Goal: Share content

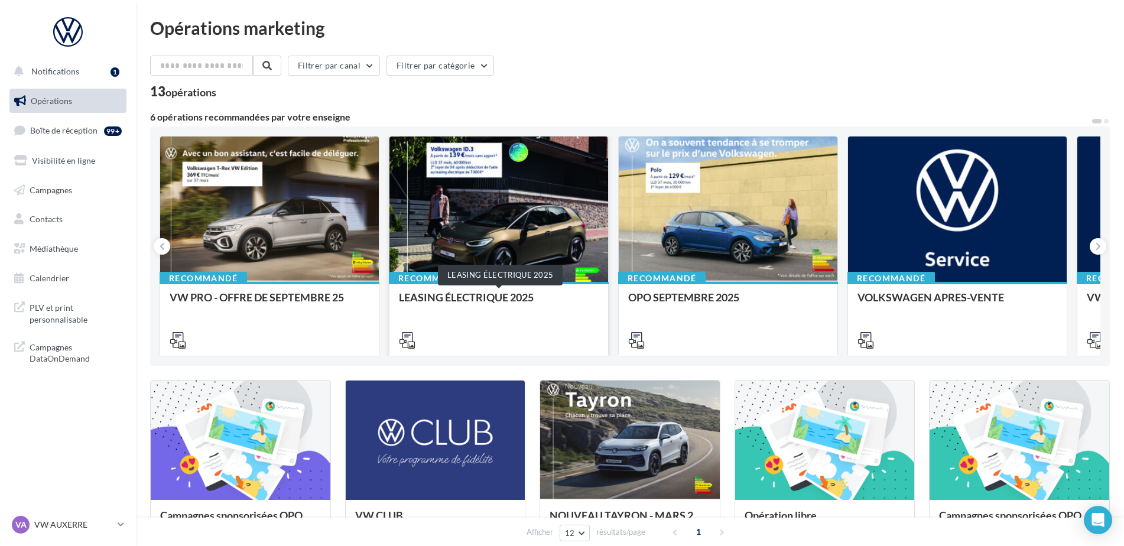
click at [441, 295] on div "LEASING ÉLECTRIQUE 2025" at bounding box center [499, 303] width 200 height 24
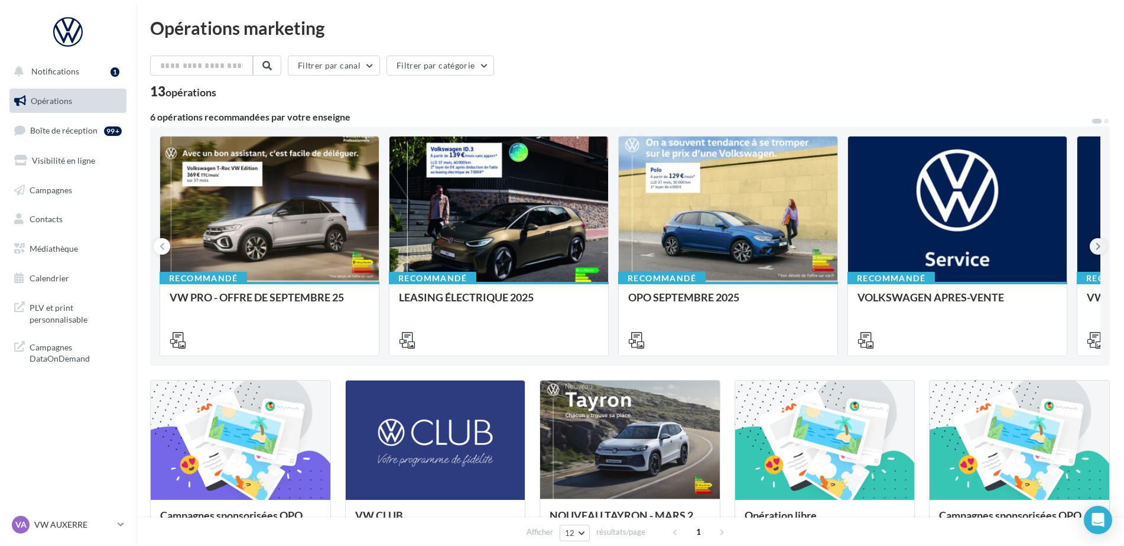
click at [1100, 246] on icon at bounding box center [1098, 247] width 5 height 12
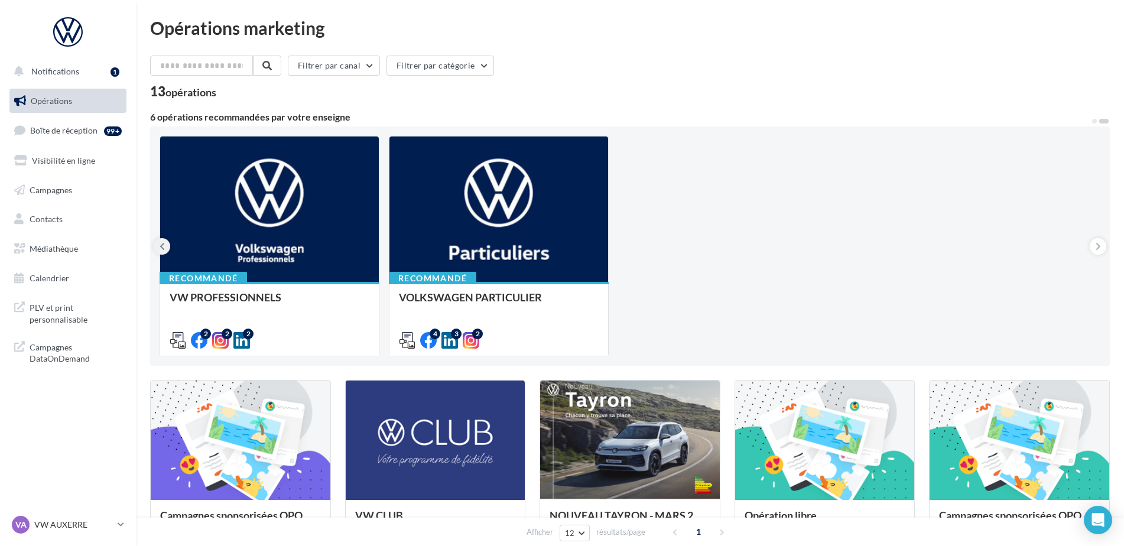
click at [162, 242] on icon at bounding box center [162, 247] width 5 height 12
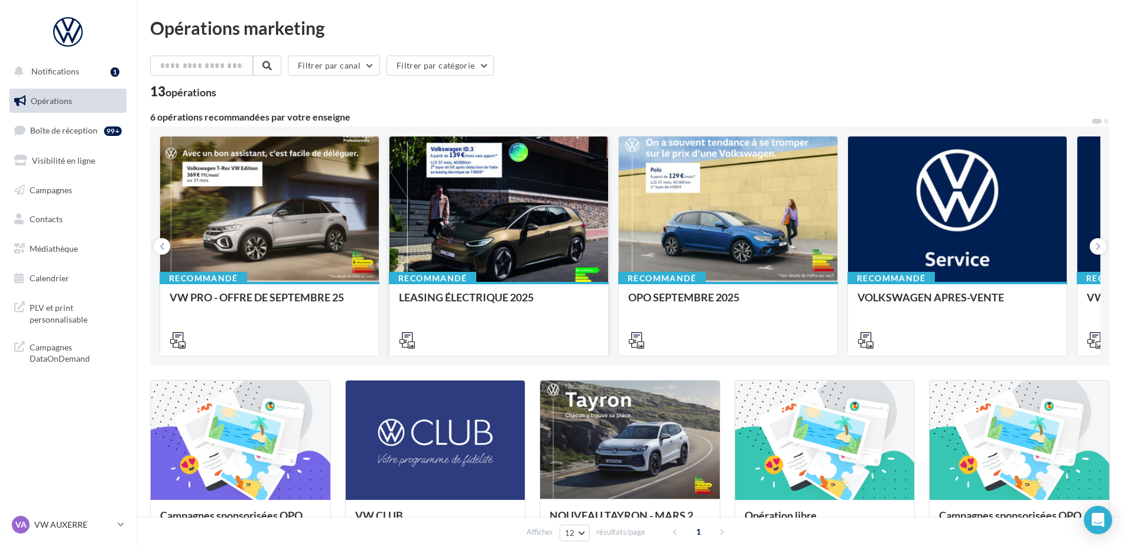
click at [460, 248] on div at bounding box center [498, 210] width 219 height 147
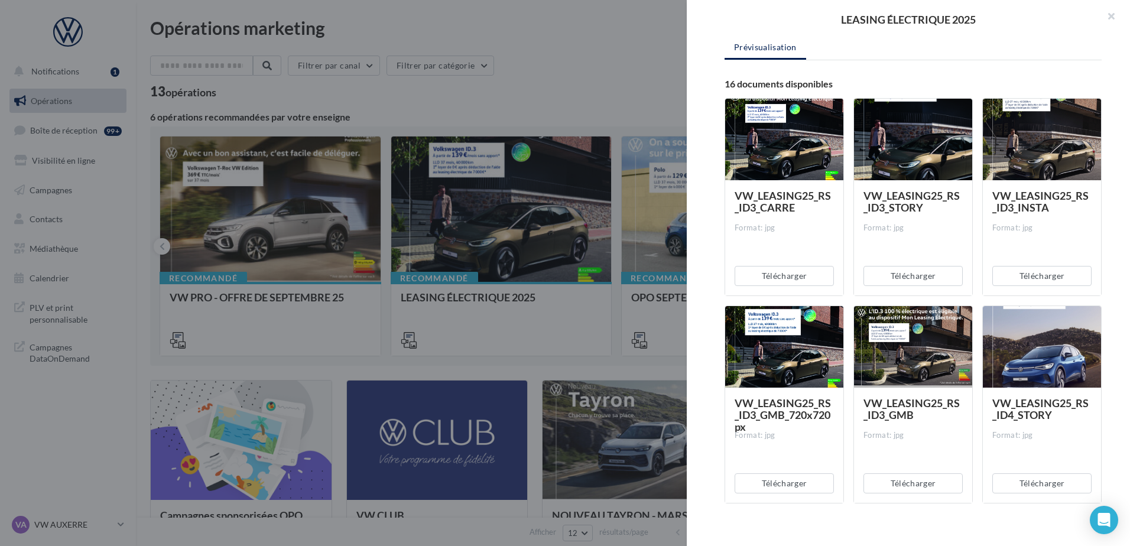
scroll to position [59, 0]
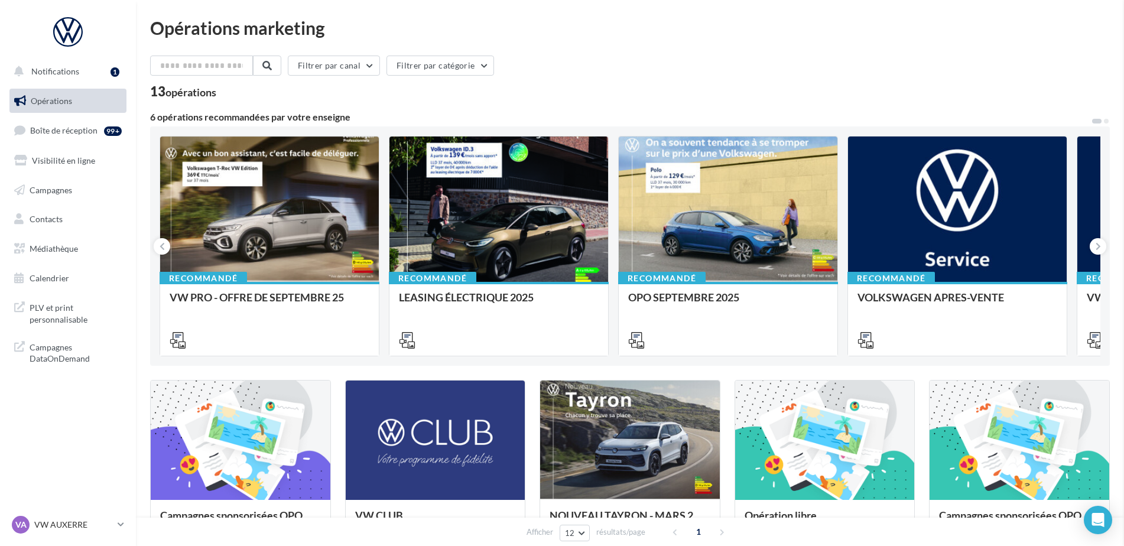
click at [1092, 250] on button at bounding box center [1098, 246] width 17 height 17
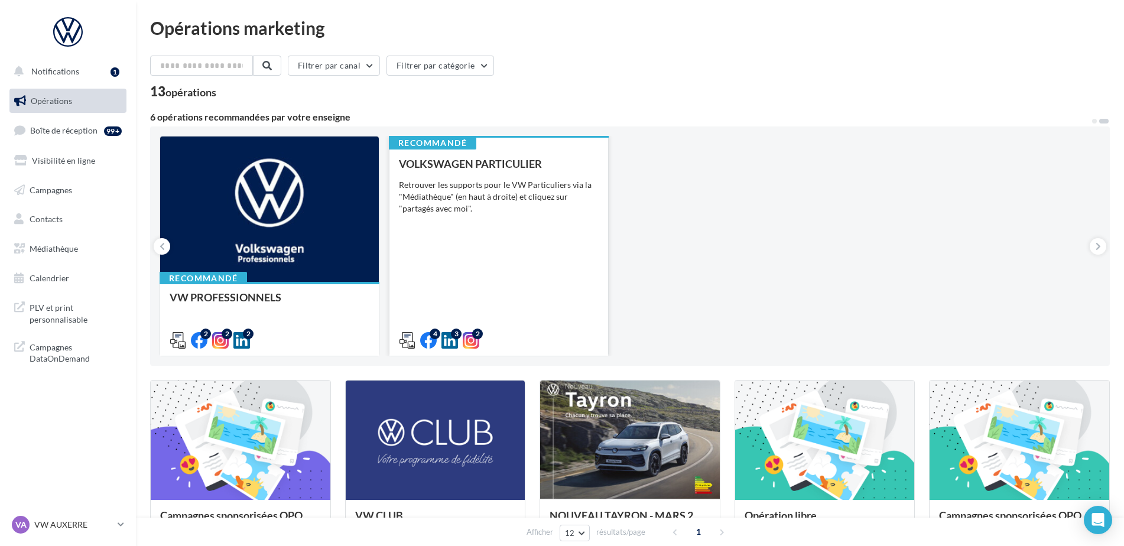
click at [497, 242] on div "VOLKSWAGEN PARTICULIER Retrouver les supports pour le VW Particuliers via la "M…" at bounding box center [499, 251] width 200 height 187
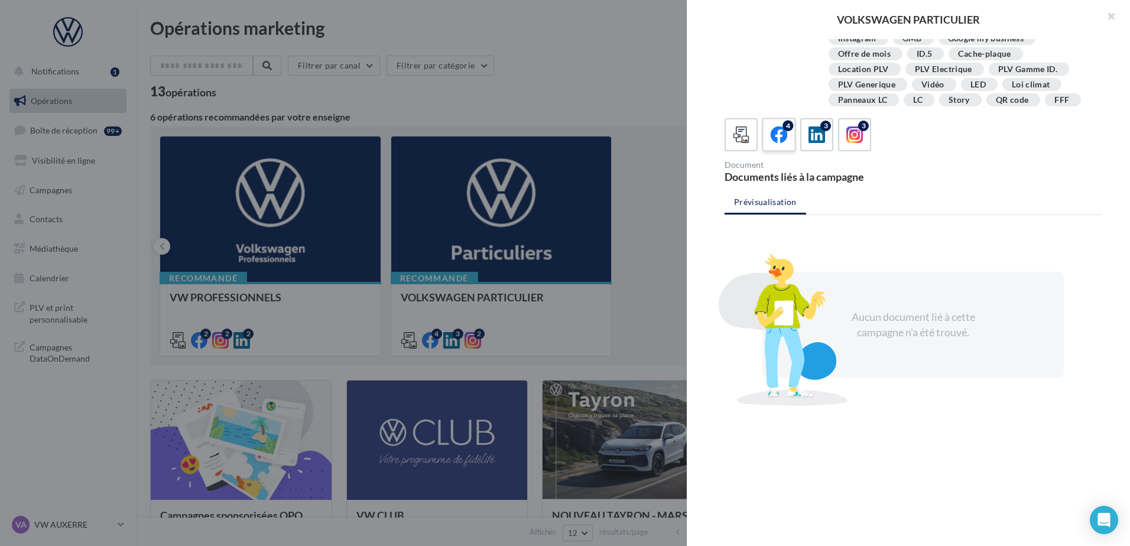
click at [773, 146] on label "4" at bounding box center [779, 135] width 34 height 34
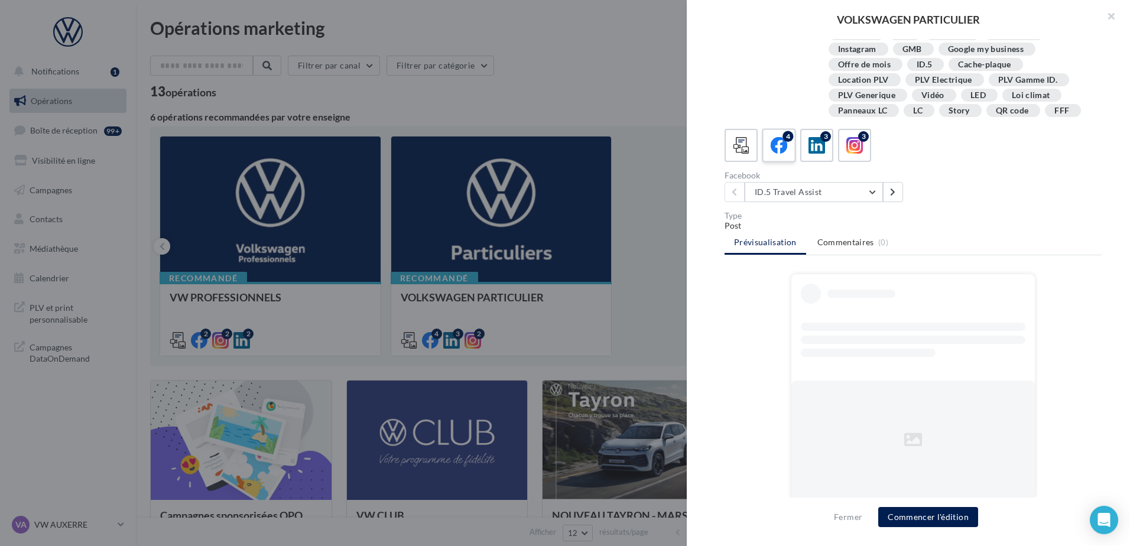
scroll to position [204, 0]
click at [802, 189] on button "ID.5 Travel Assist" at bounding box center [814, 192] width 138 height 20
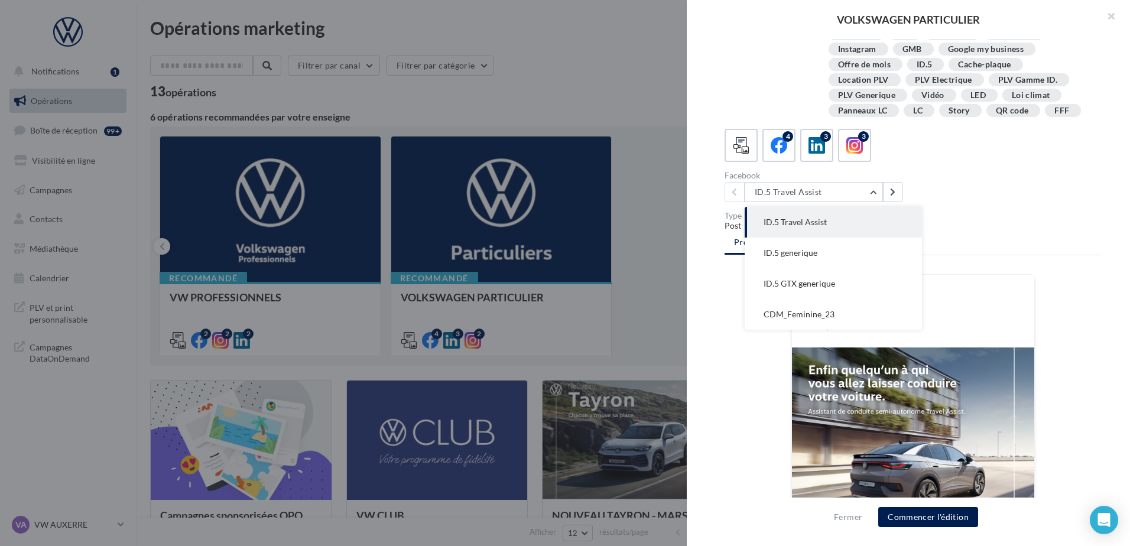
click at [753, 376] on div "FB Ma page Facebook Et en qui vous faites confiance. La prévisualisation est no…" at bounding box center [913, 440] width 377 height 332
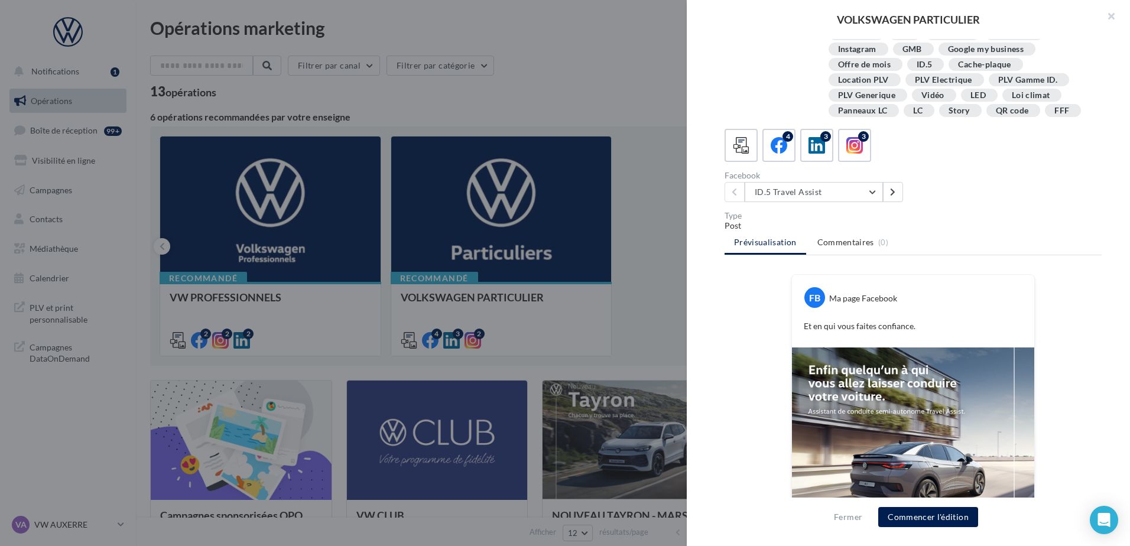
drag, startPoint x: 426, startPoint y: 210, endPoint x: 417, endPoint y: 213, distance: 9.2
click at [426, 210] on div at bounding box center [565, 273] width 1130 height 546
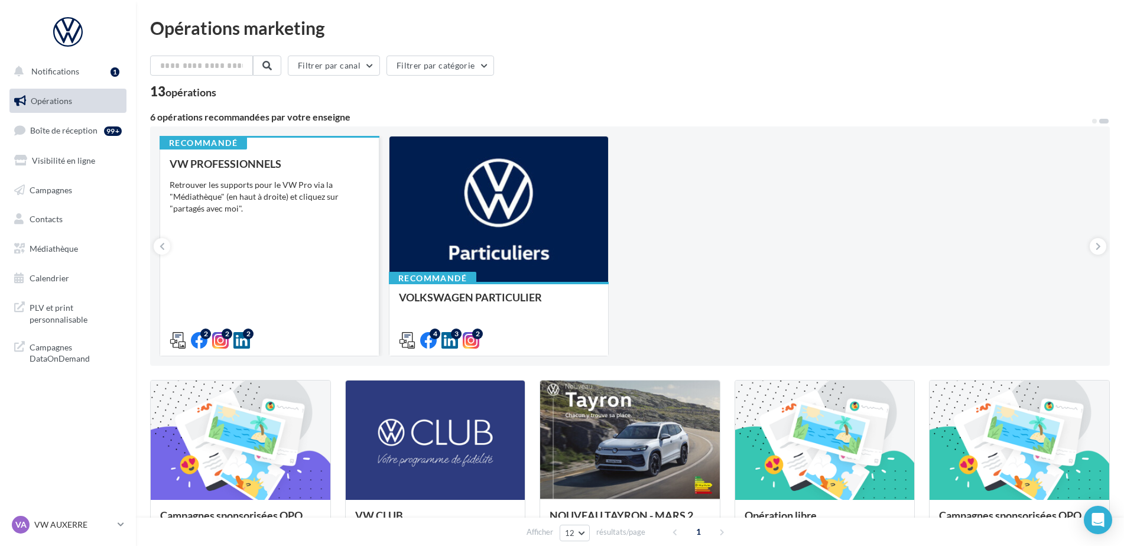
click at [288, 252] on div "VW PROFESSIONNELS Retrouver les supports pour le VW Pro via la "Médiathèque" (e…" at bounding box center [270, 251] width 200 height 187
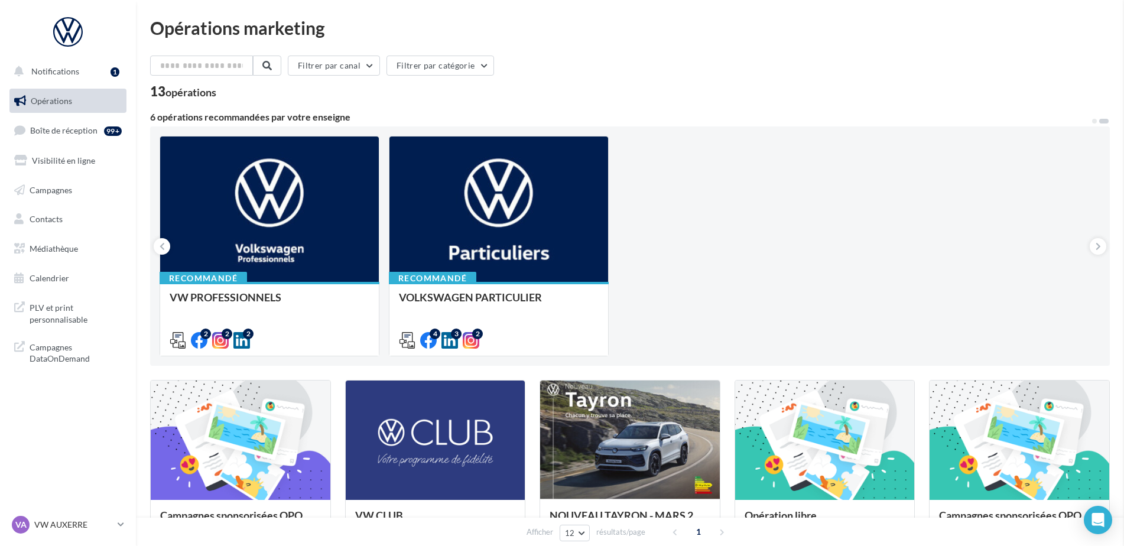
click at [161, 249] on icon at bounding box center [162, 247] width 5 height 12
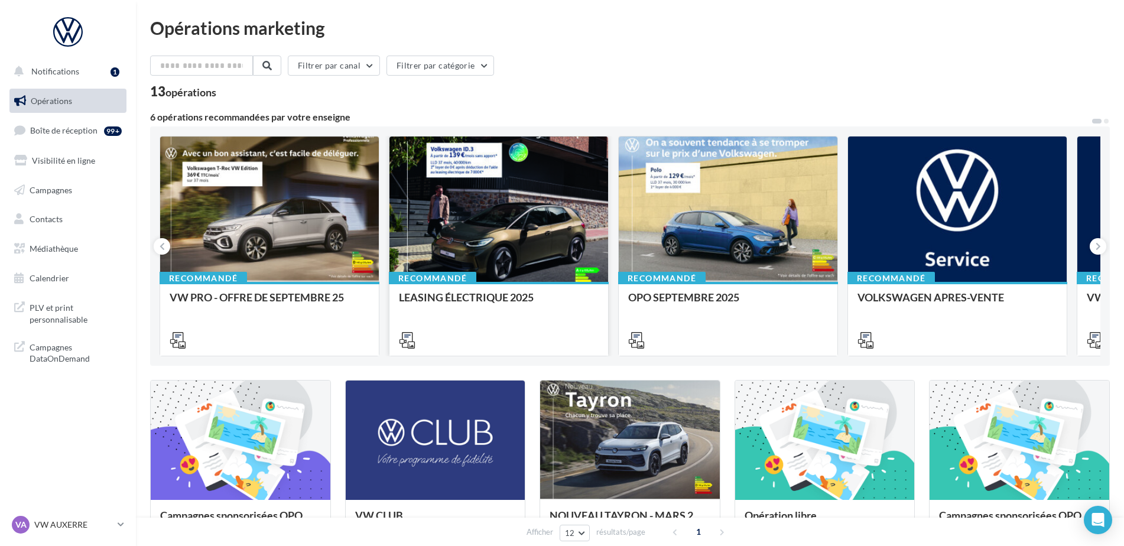
click at [525, 245] on div at bounding box center [498, 210] width 219 height 147
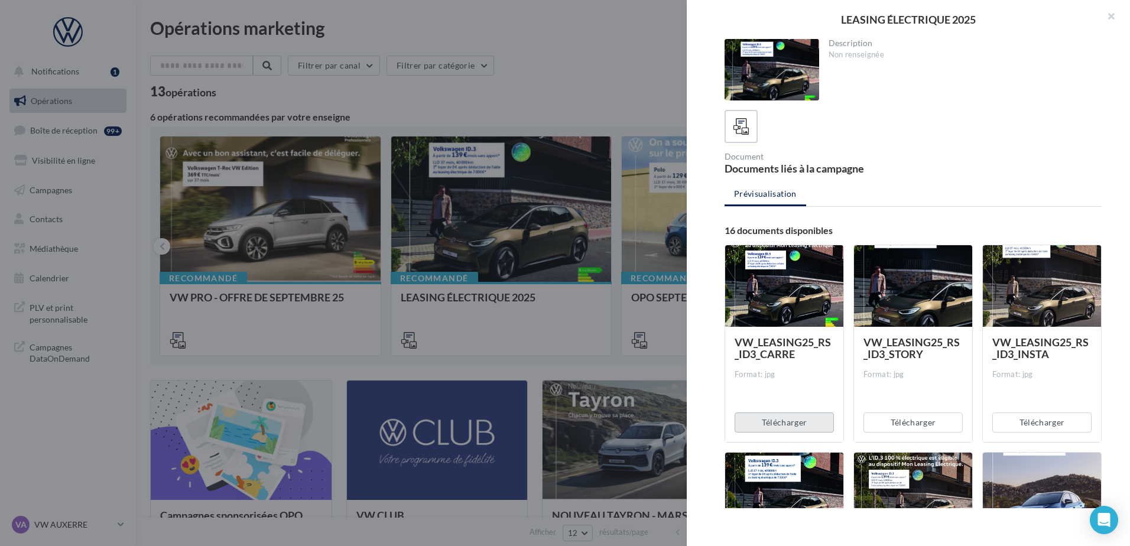
click at [816, 421] on button "Télécharger" at bounding box center [784, 423] width 99 height 20
